Goal: Find specific page/section: Find specific page/section

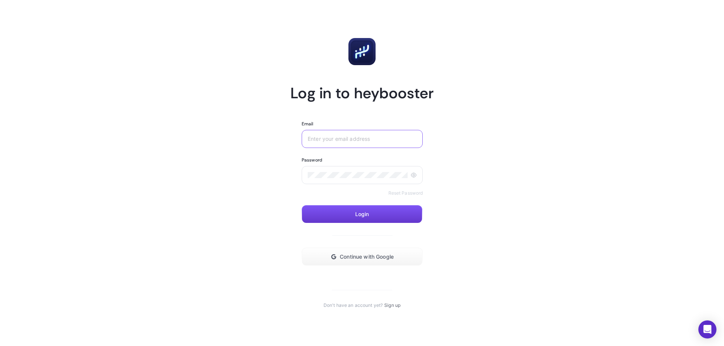
type input "[EMAIL_ADDRESS][DOMAIN_NAME]"
click at [336, 211] on button "Login" at bounding box center [362, 214] width 121 height 18
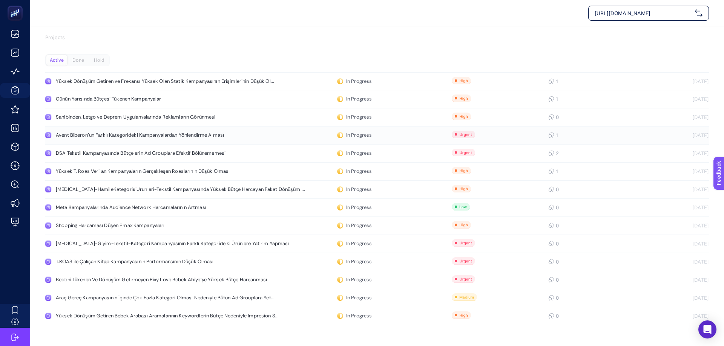
click at [550, 135] on icon at bounding box center [551, 135] width 6 height 6
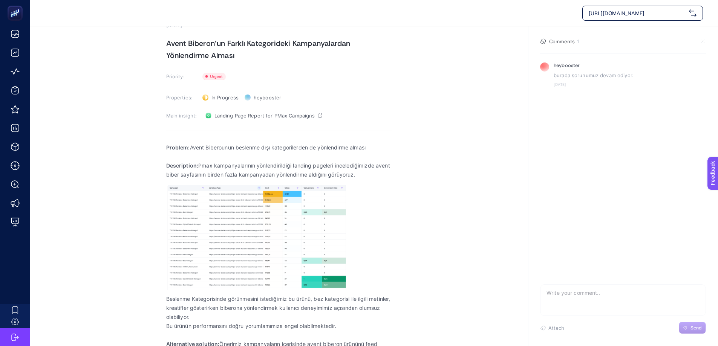
scroll to position [39, 0]
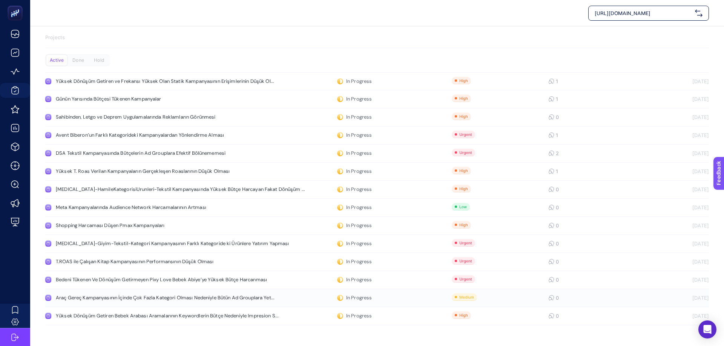
click at [555, 300] on div "0" at bounding box center [551, 298] width 7 height 6
